Goal: Information Seeking & Learning: Learn about a topic

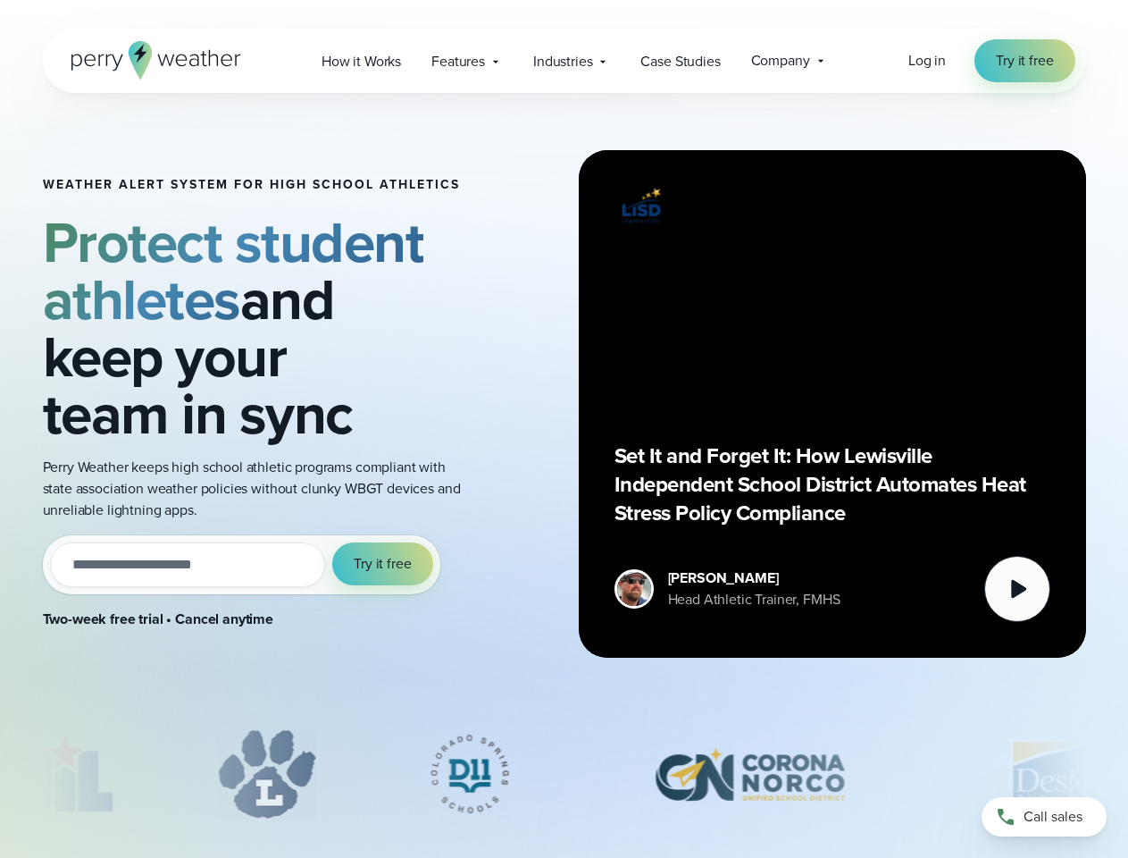
click at [564, 429] on div "Weather Alert System for High School Athletics Protect student athletes and kee…" at bounding box center [564, 404] width 1043 height 622
click at [564, 61] on span "Industries" at bounding box center [562, 61] width 59 height 21
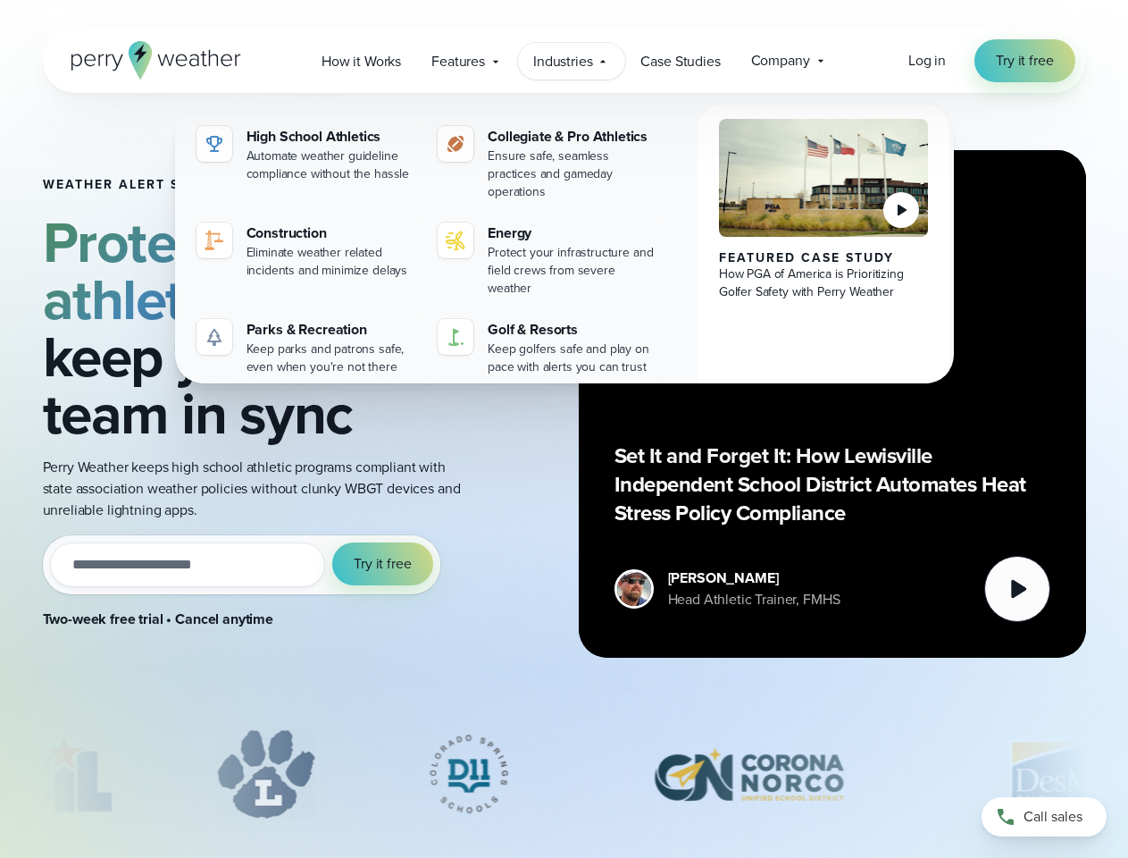
click at [241, 565] on input "email" at bounding box center [188, 564] width 276 height 45
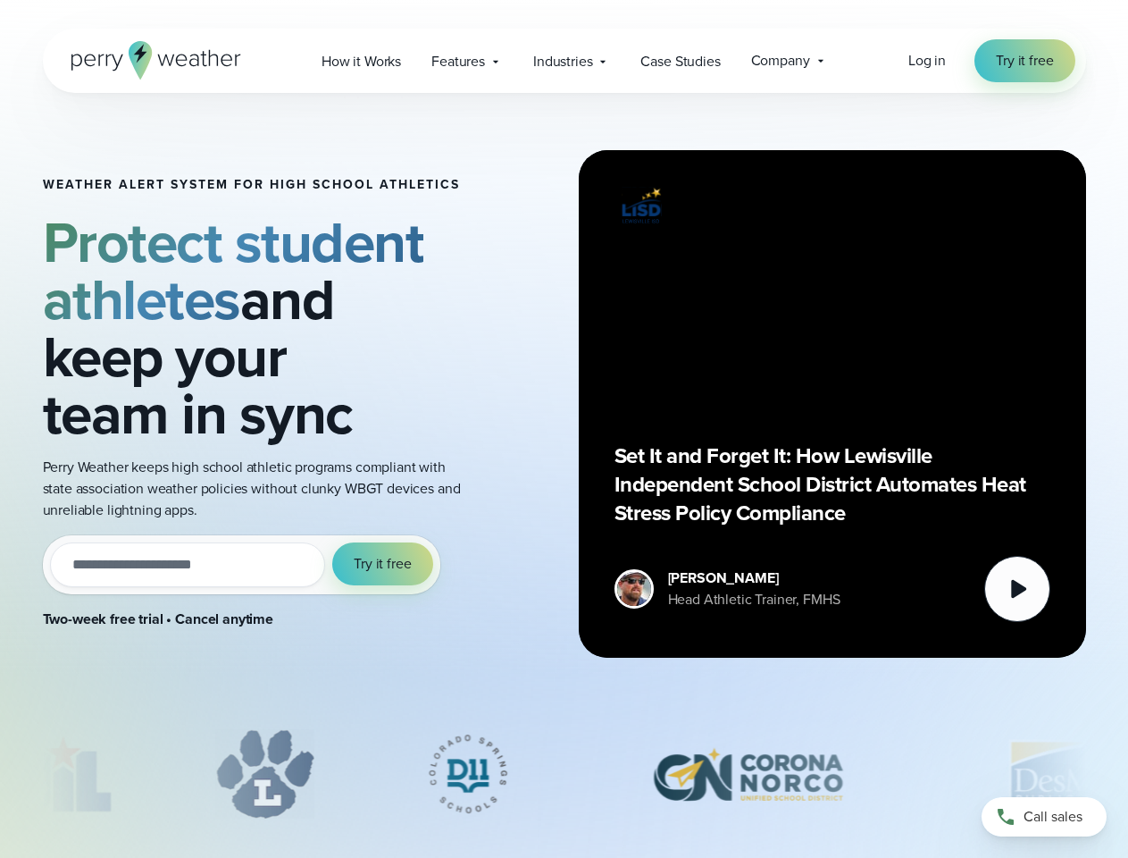
click at [383, 564] on span "Try it free" at bounding box center [382, 563] width 57 height 21
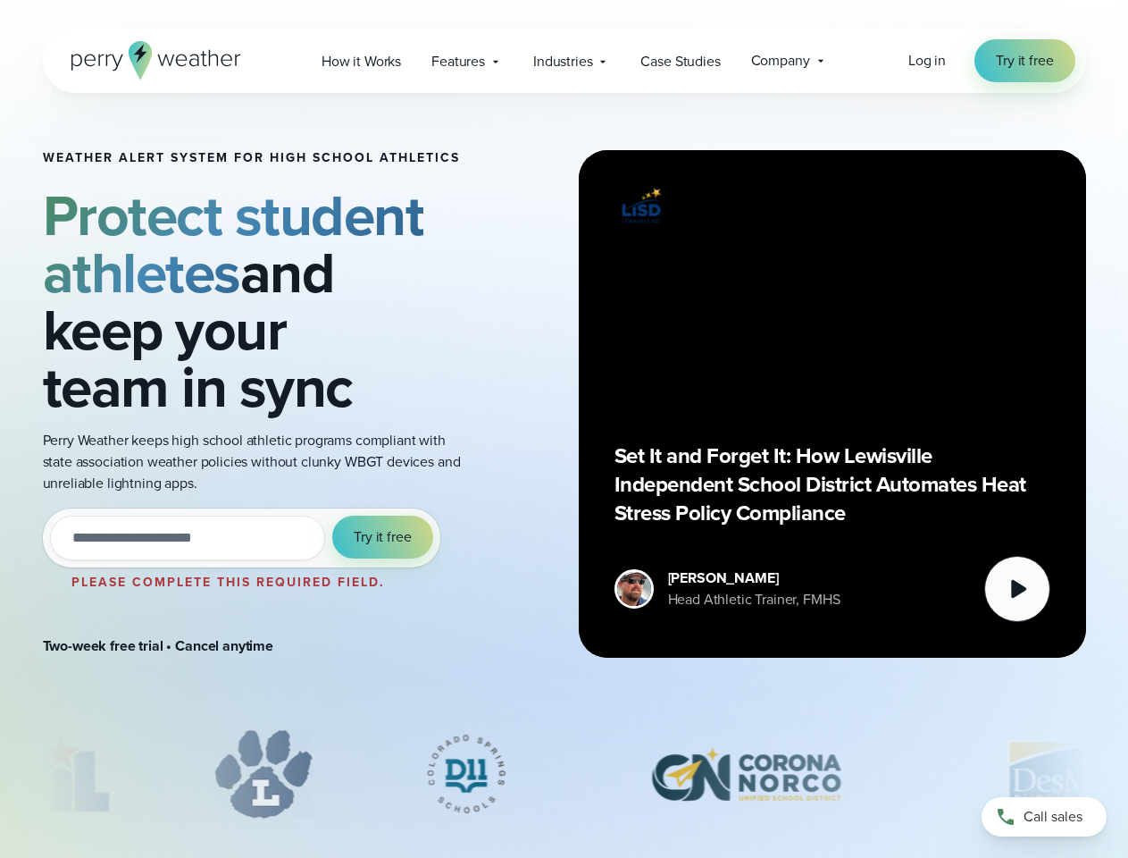
click at [833, 404] on div "Set It and Forget It: How Lewisville Independent School District Automates Heat…" at bounding box center [833, 404] width 436 height 436
click at [1017, 589] on icon at bounding box center [1018, 589] width 15 height 19
